Goal: Task Accomplishment & Management: Complete application form

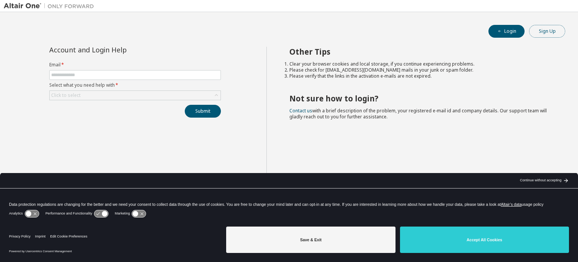
click at [547, 35] on button "Sign Up" at bounding box center [547, 31] width 36 height 13
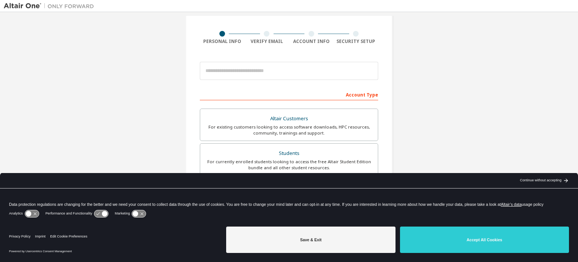
scroll to position [47, 0]
click at [309, 146] on label "Students For currently enrolled students looking to access the free Altair Stud…" at bounding box center [289, 160] width 178 height 32
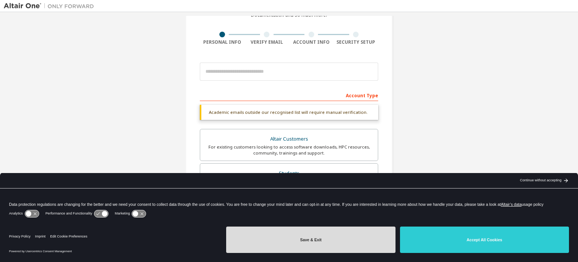
click at [352, 247] on button "Save & Exit" at bounding box center [310, 239] width 169 height 26
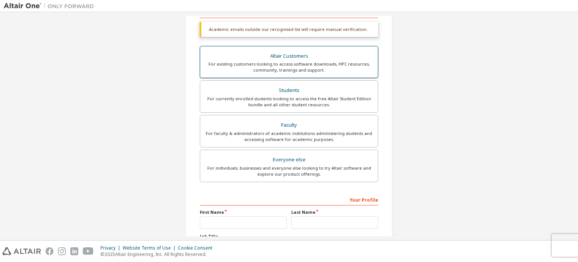
scroll to position [196, 0]
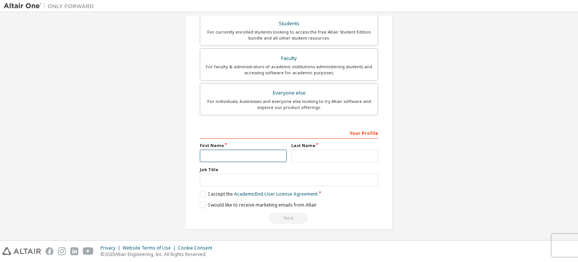
click at [234, 155] on input "text" at bounding box center [243, 155] width 87 height 12
type input "********"
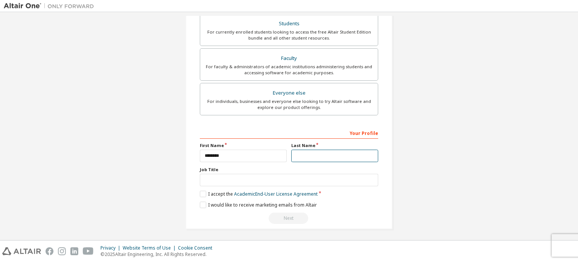
click at [303, 155] on input "text" at bounding box center [334, 155] width 87 height 12
type input "********"
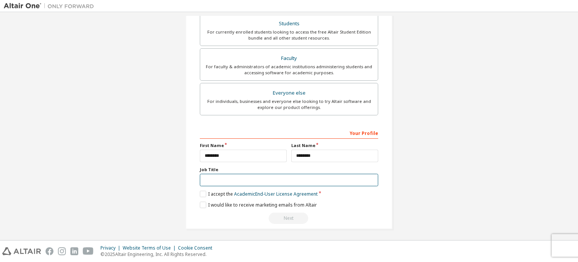
click at [206, 179] on input "text" at bounding box center [289, 179] width 178 height 12
type input "*******"
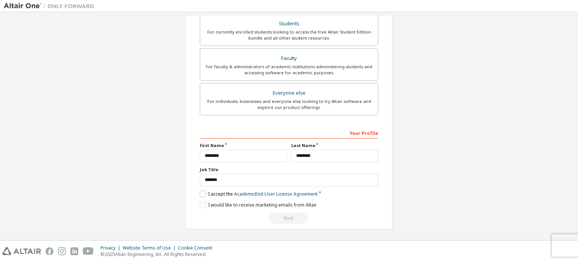
click at [200, 192] on label "I accept the Academic End-User License Agreement" at bounding box center [259, 193] width 118 height 6
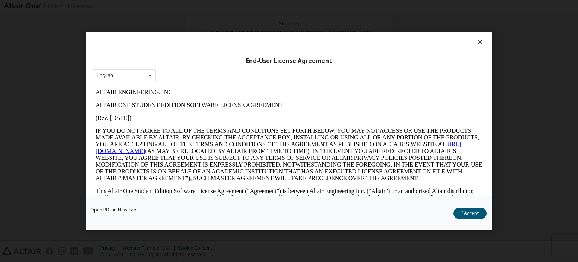
scroll to position [0, 0]
click at [460, 215] on button "I Accept" at bounding box center [469, 212] width 33 height 11
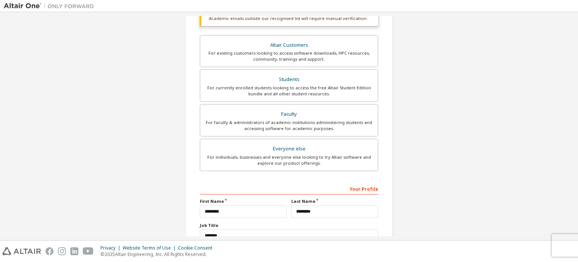
scroll to position [142, 0]
click at [299, 94] on div "For currently enrolled students looking to access the free Altair Student Editi…" at bounding box center [289, 90] width 169 height 12
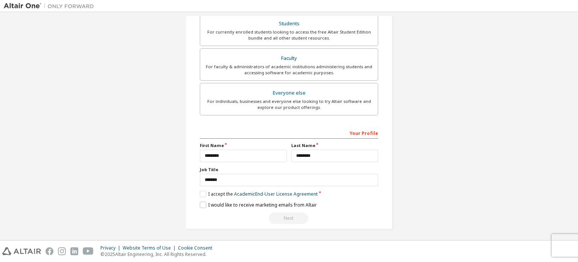
click at [200, 204] on label "I would like to receive marketing emails from Altair" at bounding box center [258, 204] width 117 height 6
click at [264, 192] on link "Academic End-User License Agreement" at bounding box center [276, 193] width 84 height 6
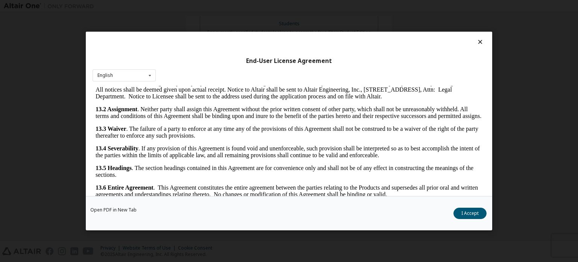
scroll to position [17, 0]
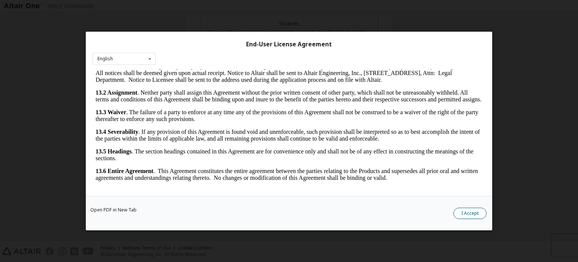
click at [463, 216] on button "I Accept" at bounding box center [469, 212] width 33 height 11
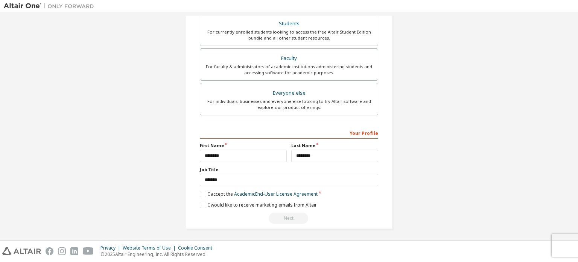
click at [292, 222] on div "Create an Altair One Account For Free Trials, Licenses, Downloads, Learning & D…" at bounding box center [289, 29] width 207 height 400
click at [292, 221] on div "Next" at bounding box center [289, 217] width 178 height 11
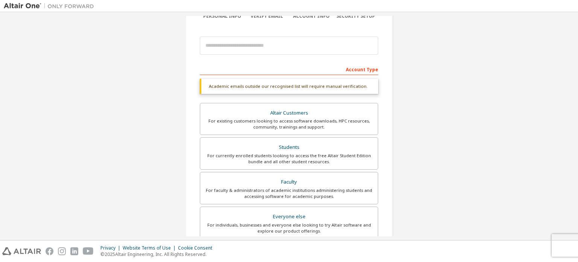
scroll to position [72, 0]
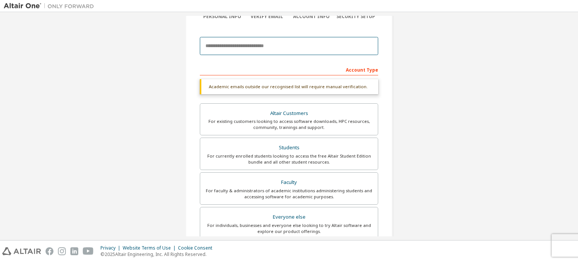
click at [236, 47] on input "email" at bounding box center [289, 46] width 178 height 18
type input "**********"
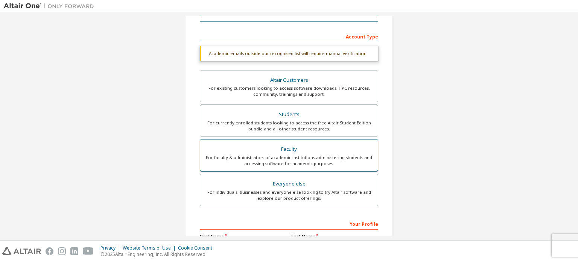
scroll to position [105, 0]
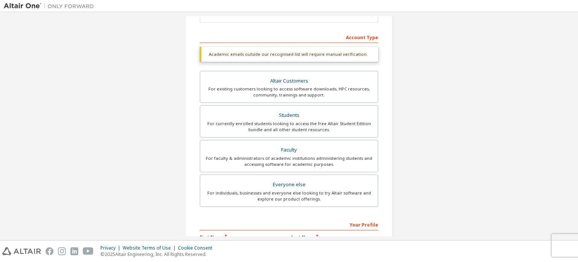
click at [306, 37] on div "Account Type" at bounding box center [289, 37] width 178 height 12
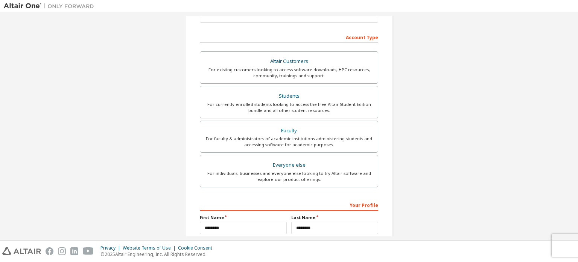
scroll to position [40, 0]
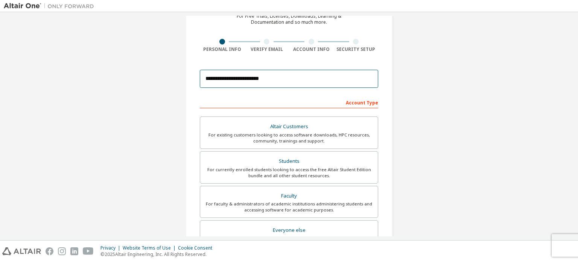
click at [275, 78] on input "**********" at bounding box center [289, 79] width 178 height 18
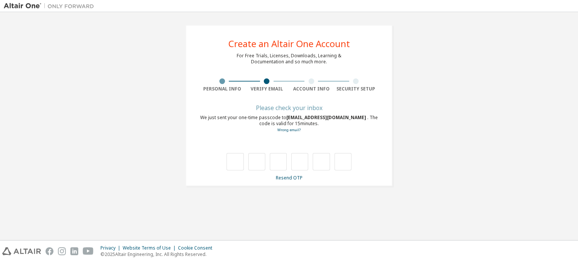
scroll to position [0, 0]
click at [228, 165] on input "text" at bounding box center [235, 161] width 17 height 17
type input "*"
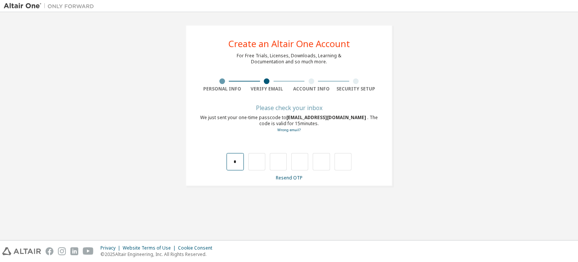
type input "*"
